Goal: Find specific page/section: Find specific page/section

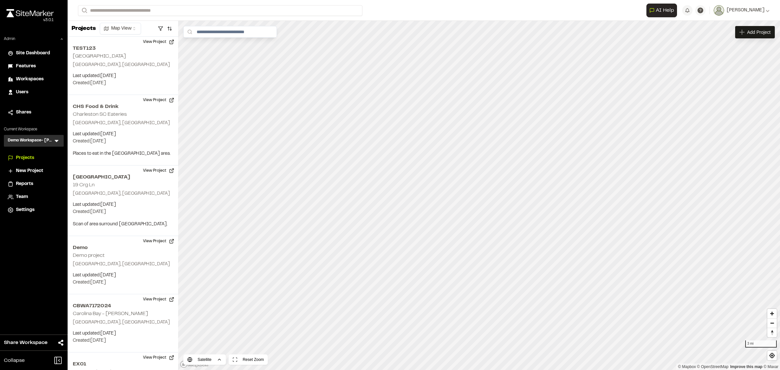
click at [57, 140] on icon at bounding box center [57, 141] width 4 height 2
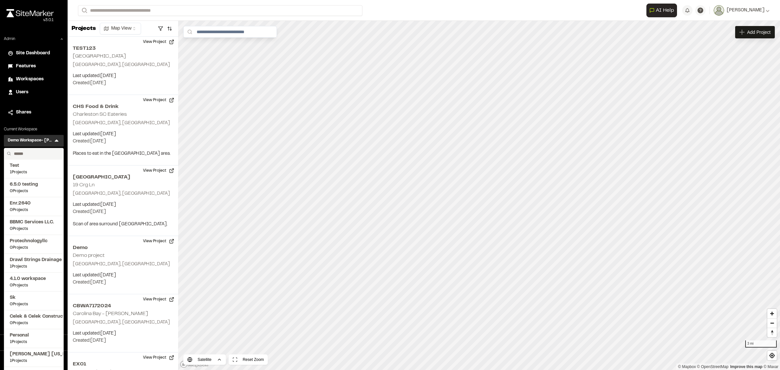
click at [36, 89] on div "Users" at bounding box center [38, 92] width 44 height 7
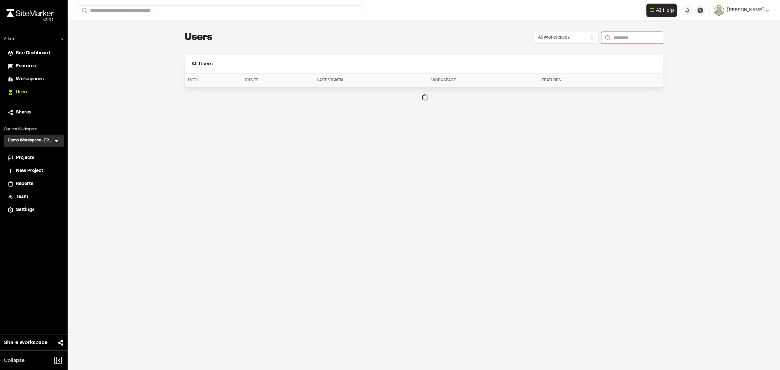
click at [631, 37] on input "Search" at bounding box center [632, 38] width 62 height 12
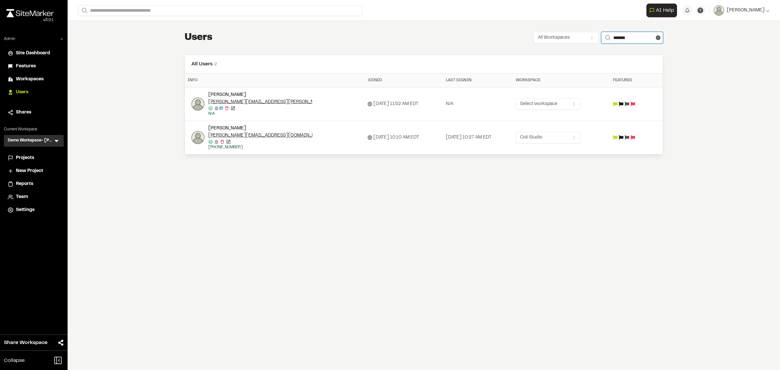
type input "*******"
click at [56, 137] on icon at bounding box center [56, 140] width 6 height 6
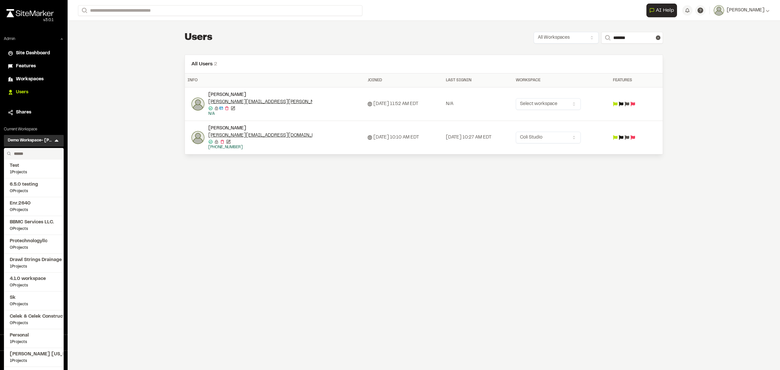
click at [44, 151] on input "text" at bounding box center [35, 153] width 49 height 11
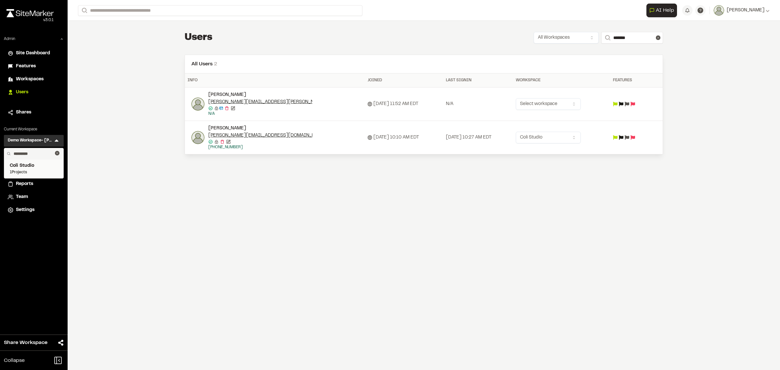
type input "*********"
click at [44, 169] on span "1 Projects" at bounding box center [34, 172] width 48 height 6
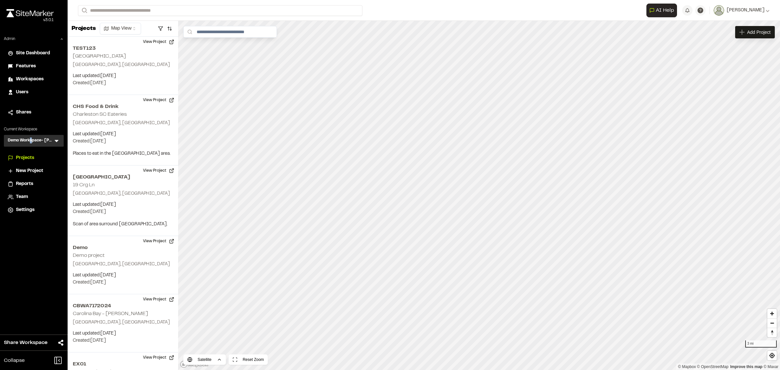
drag, startPoint x: 32, startPoint y: 140, endPoint x: 36, endPoint y: 141, distance: 4.7
click at [32, 140] on h3 "Demo Workspace- [PERSON_NAME]" at bounding box center [30, 140] width 45 height 6
click at [55, 139] on icon at bounding box center [56, 140] width 6 height 6
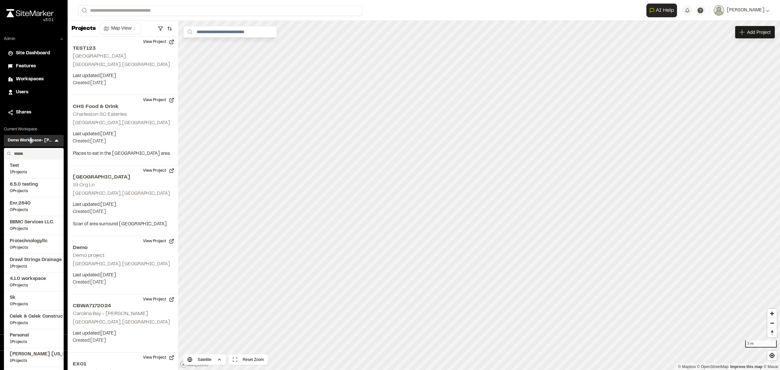
click at [20, 153] on input "text" at bounding box center [35, 153] width 49 height 11
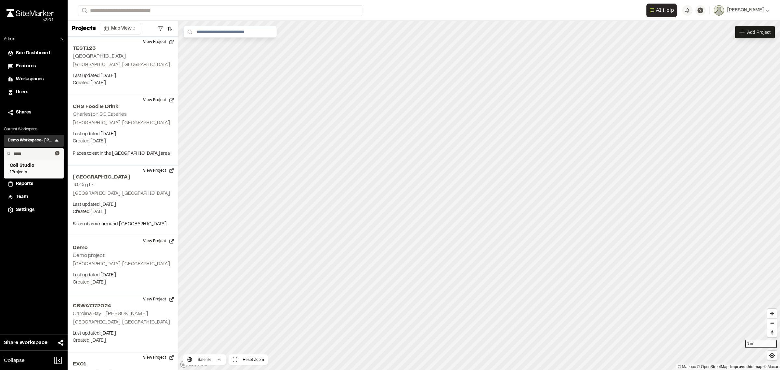
type input "****"
click at [25, 171] on span "1 Projects" at bounding box center [34, 172] width 48 height 6
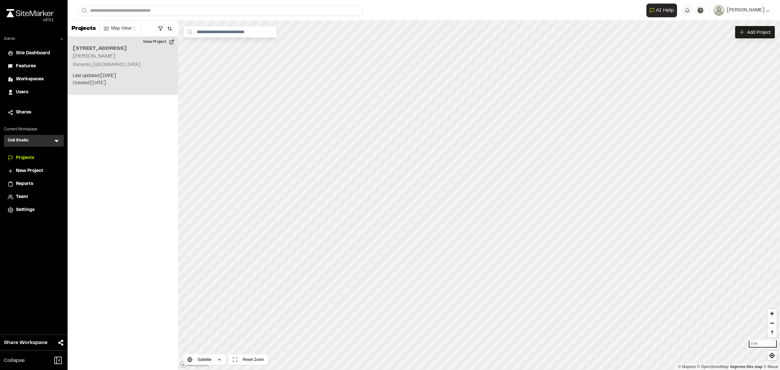
click at [111, 75] on p "Last updated: [DATE]" at bounding box center [123, 75] width 100 height 7
click at [482, 183] on div "[STREET_ADDRESS][PERSON_NAME]" at bounding box center [479, 184] width 80 height 7
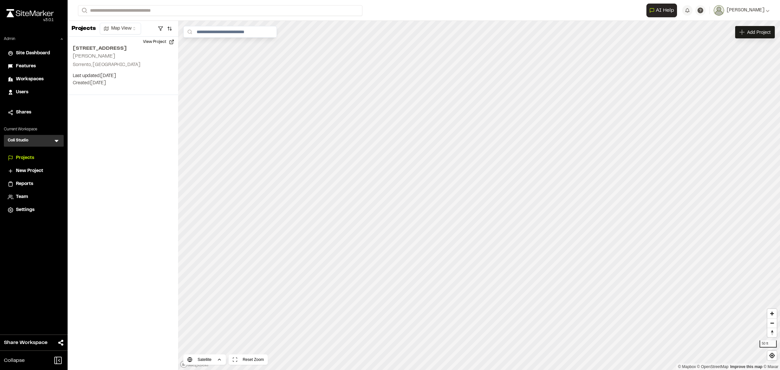
click at [57, 139] on icon at bounding box center [56, 140] width 6 height 6
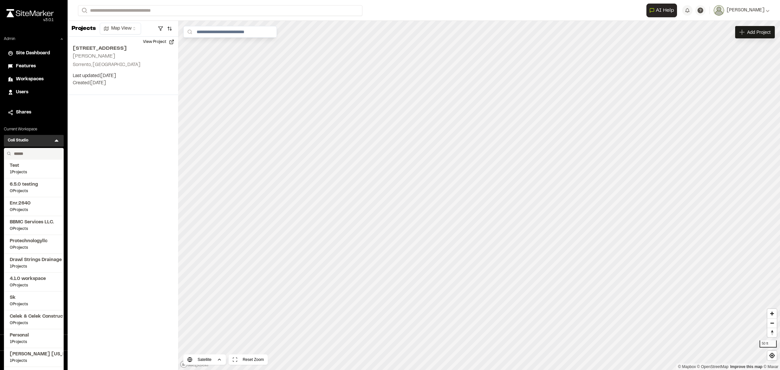
click at [36, 153] on input "text" at bounding box center [35, 153] width 49 height 11
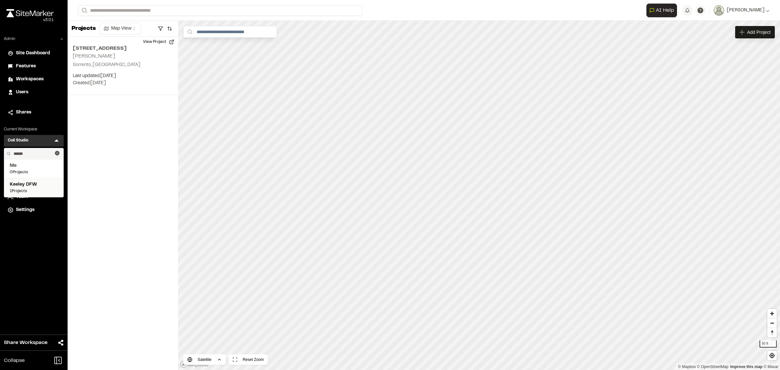
type input "******"
click at [27, 184] on span "Keeley DFW" at bounding box center [34, 184] width 48 height 7
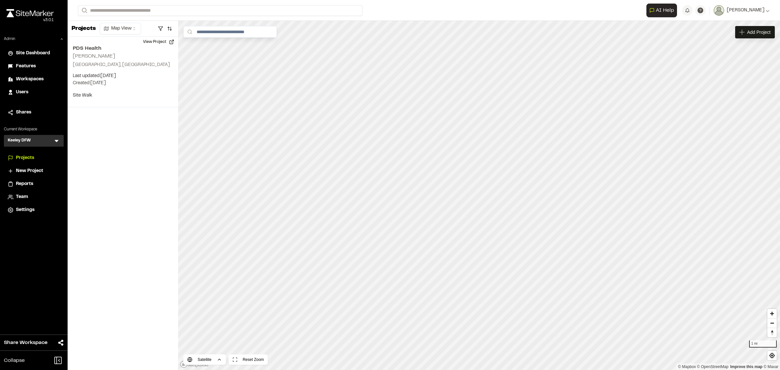
click at [39, 194] on div "Team" at bounding box center [38, 196] width 44 height 7
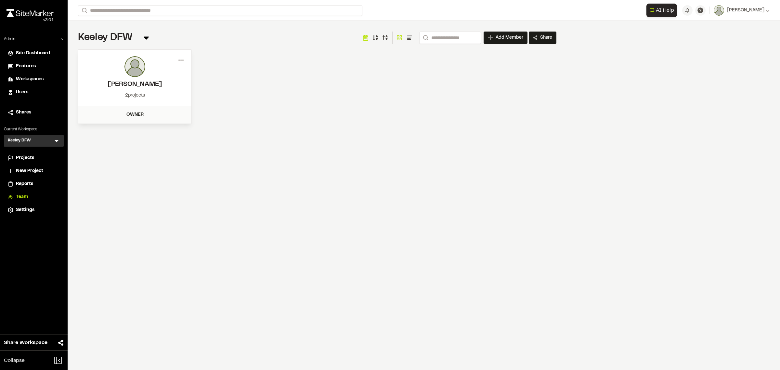
click at [55, 137] on div "Keeley DFW KD Menu" at bounding box center [34, 141] width 60 height 12
click at [54, 139] on icon at bounding box center [56, 140] width 6 height 6
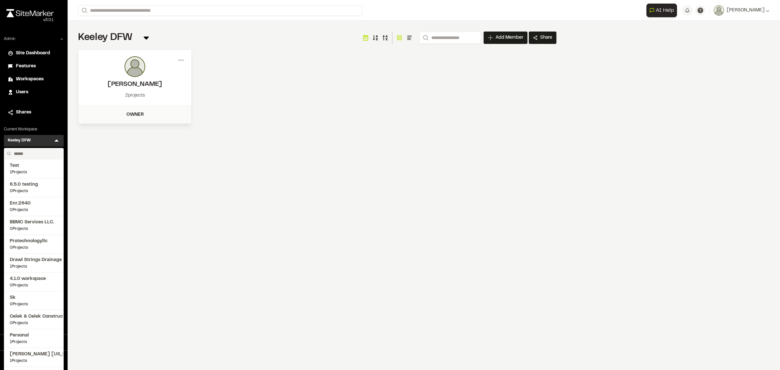
click at [36, 149] on input "text" at bounding box center [35, 153] width 49 height 11
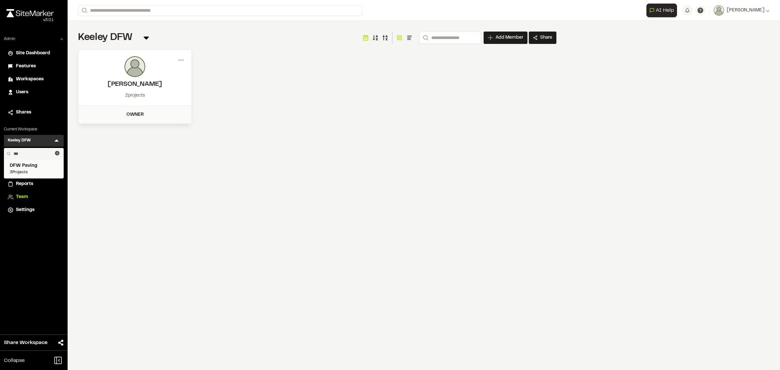
type input "***"
click at [31, 170] on span "3 Projects" at bounding box center [34, 172] width 48 height 6
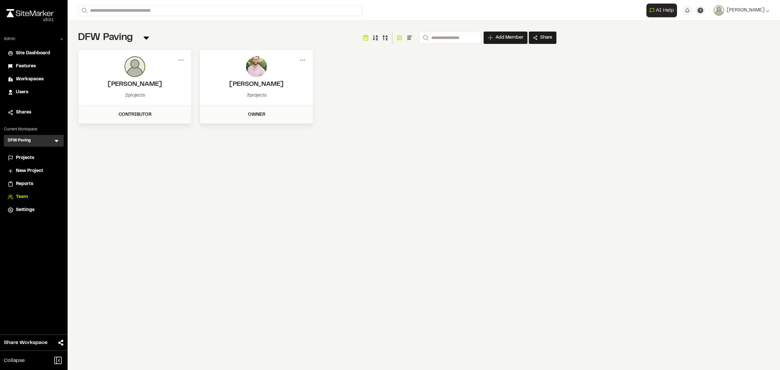
click at [28, 156] on span "Projects" at bounding box center [25, 157] width 18 height 7
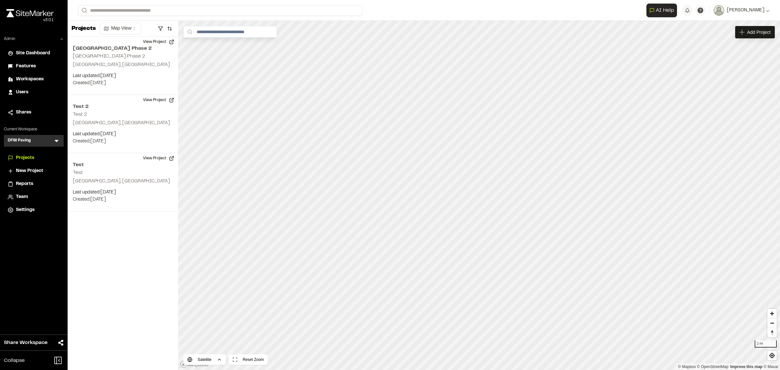
click at [27, 185] on span "Reports" at bounding box center [24, 183] width 17 height 7
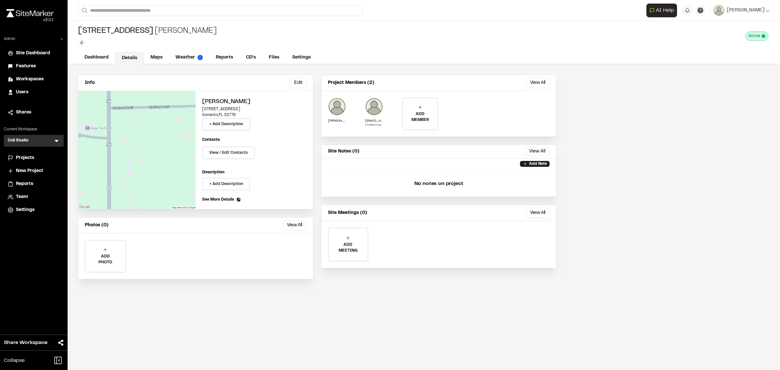
click at [18, 187] on span "Reports" at bounding box center [24, 183] width 17 height 7
